Goal: Transaction & Acquisition: Purchase product/service

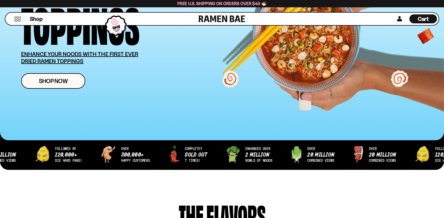
scroll to position [101, 0]
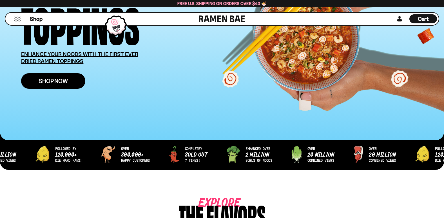
click at [69, 85] on link "Shop Now" at bounding box center [53, 80] width 64 height 15
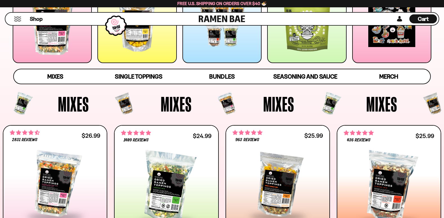
scroll to position [124, 0]
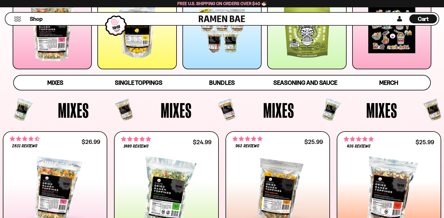
click at [55, 46] on div at bounding box center [52, 29] width 79 height 79
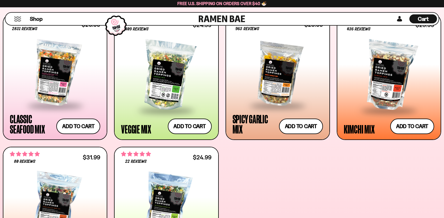
scroll to position [249, 0]
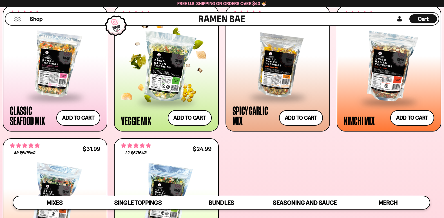
click at [154, 104] on span at bounding box center [166, 102] width 69 height 20
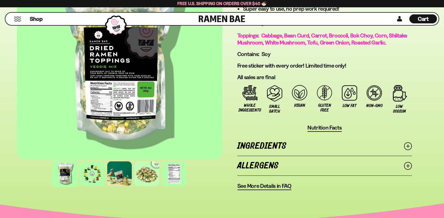
scroll to position [383, 0]
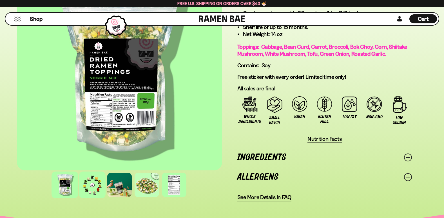
click at [88, 189] on div at bounding box center [92, 184] width 27 height 27
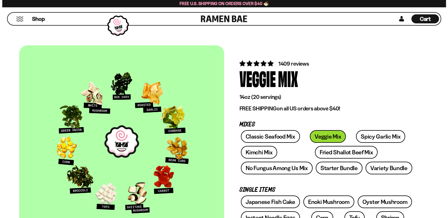
scroll to position [190, 0]
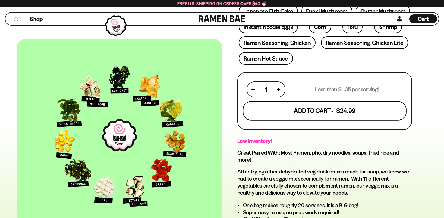
click at [327, 109] on button "Add To Cart - $24.99" at bounding box center [325, 110] width 164 height 19
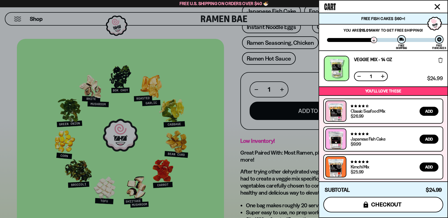
click at [386, 204] on span "checkout" at bounding box center [386, 204] width 31 height 6
